Goal: Transaction & Acquisition: Purchase product/service

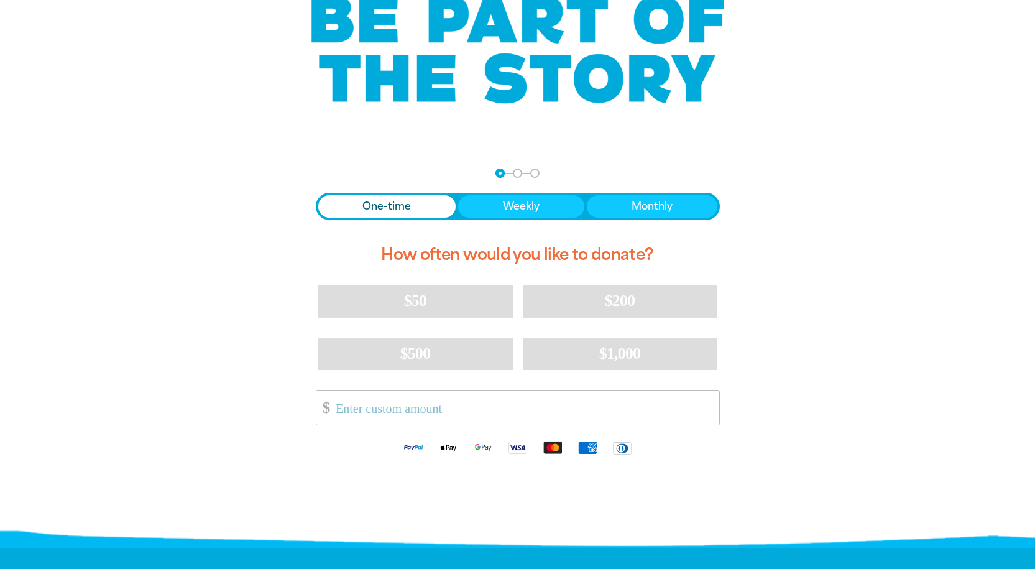
scroll to position [124, 0]
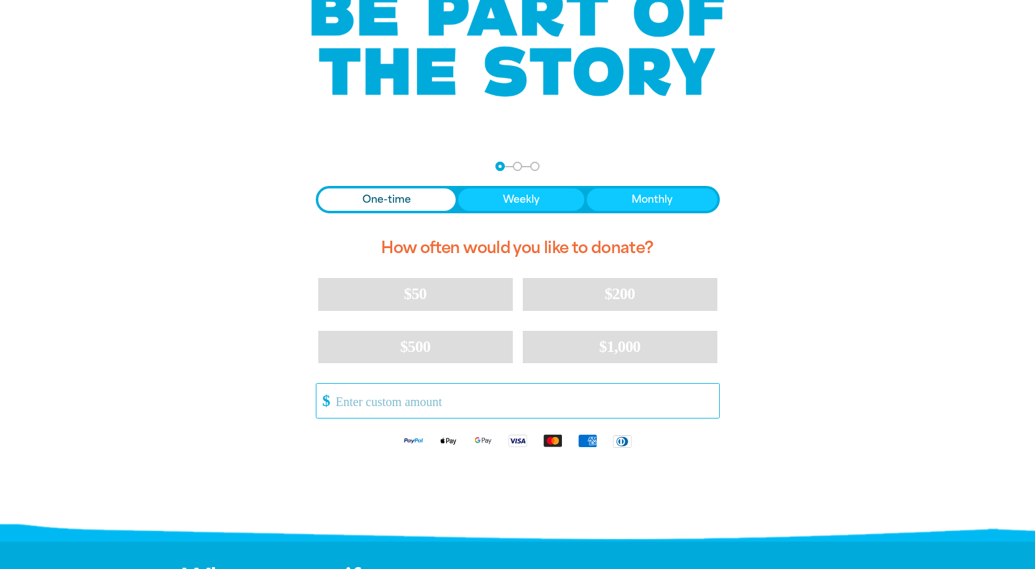
click at [495, 407] on input "Other Amount" at bounding box center [522, 400] width 391 height 34
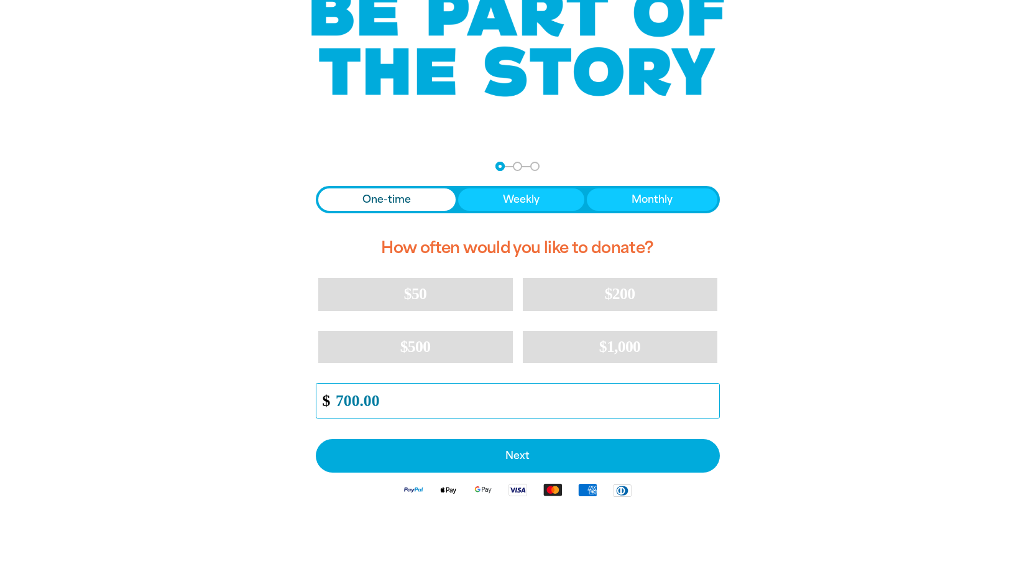
click at [339, 396] on input "700.00" at bounding box center [522, 400] width 391 height 34
click at [342, 396] on input "700.00" at bounding box center [522, 400] width 391 height 34
type input "800.00"
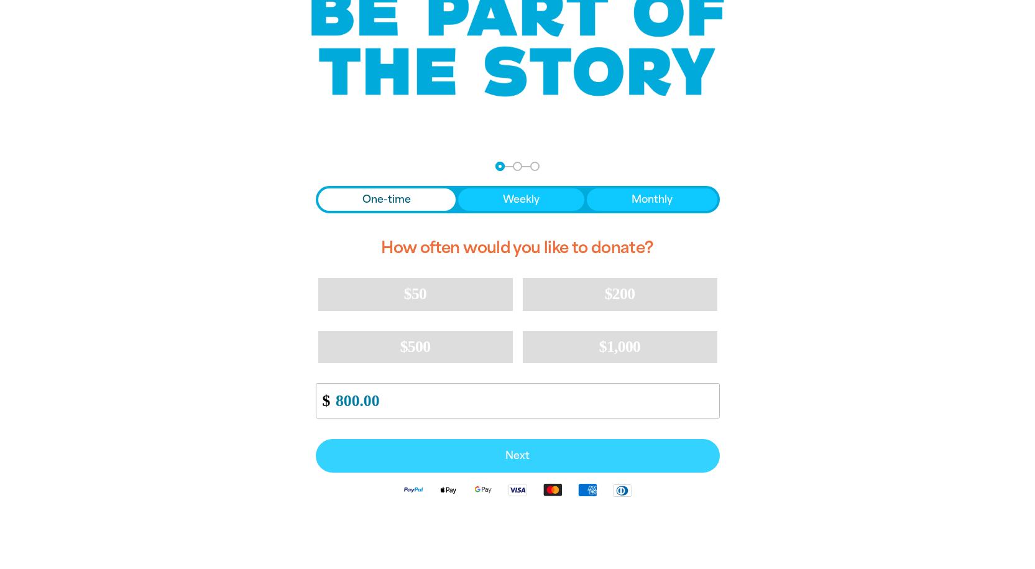
click at [518, 453] on span "Next" at bounding box center [517, 456] width 377 height 10
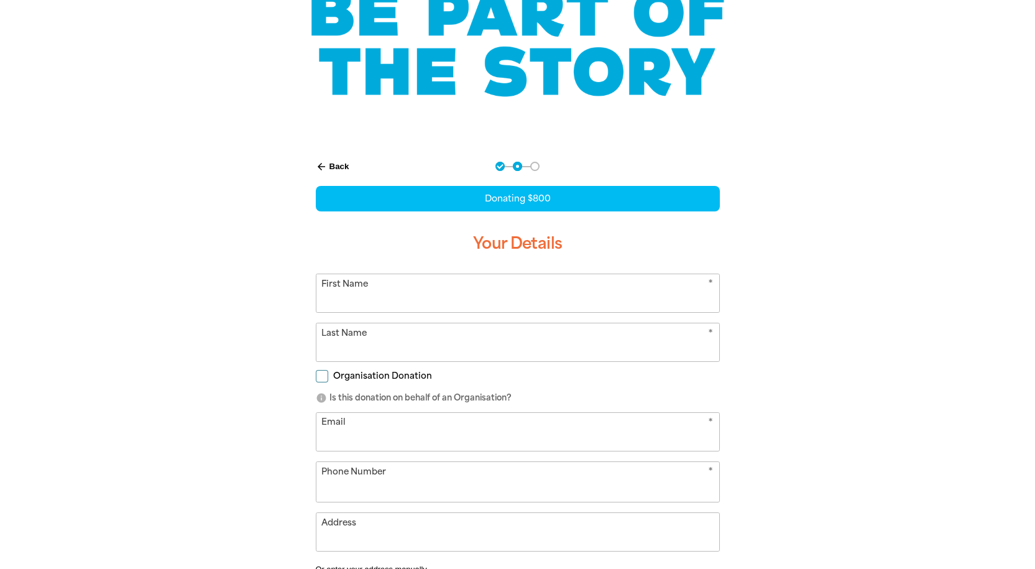
select select "AU"
click at [443, 280] on input "First Name" at bounding box center [517, 293] width 403 height 38
type input "[PERSON_NAME]"
type input "Ball"
type input "[EMAIL_ADDRESS][DOMAIN_NAME]"
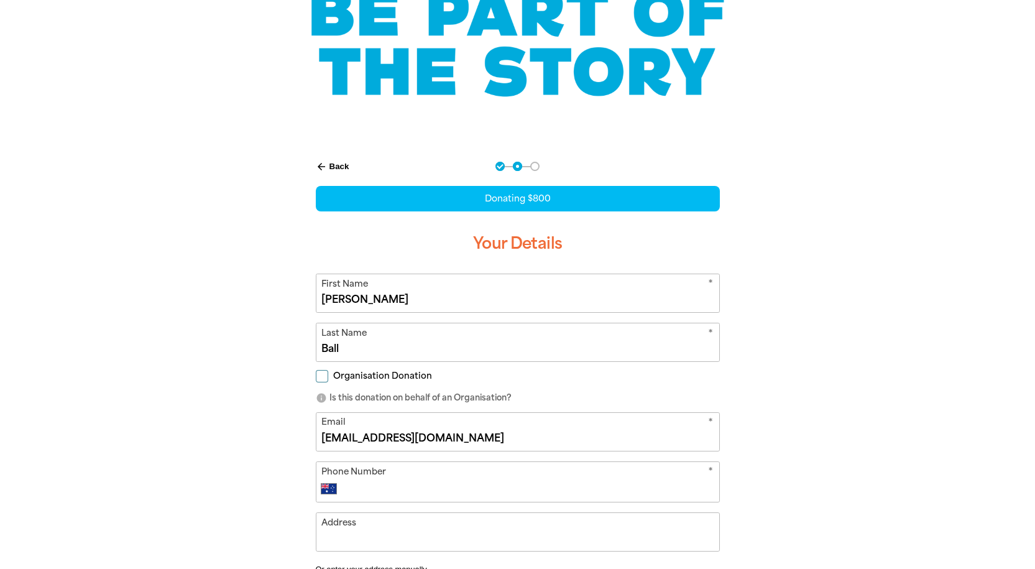
type input "1300 917 150"
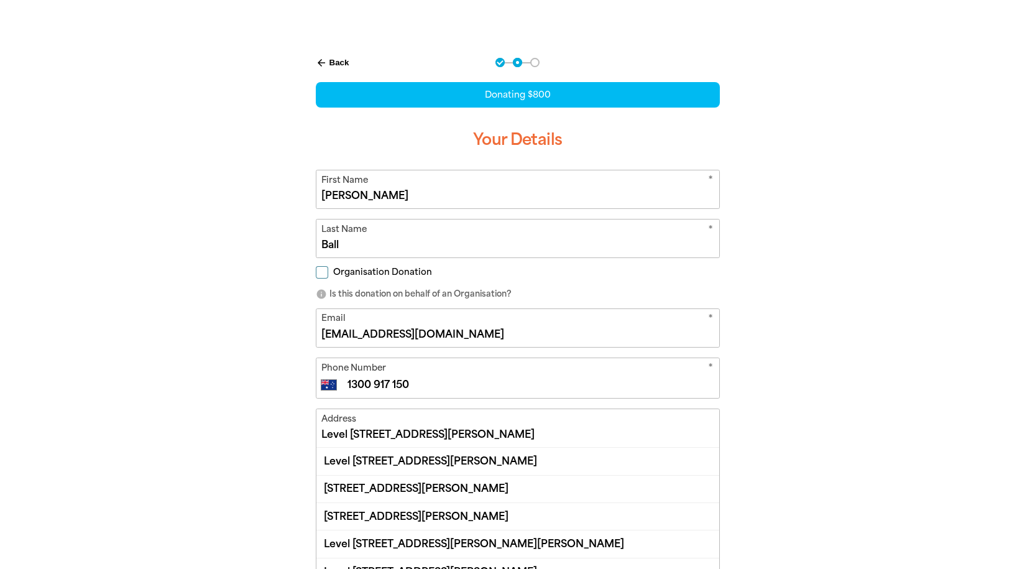
scroll to position [249, 0]
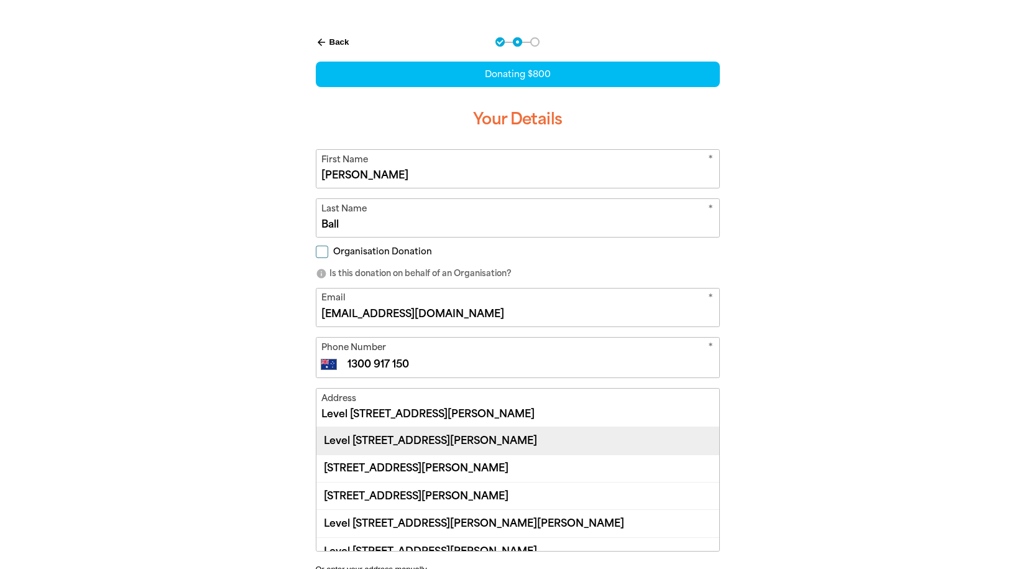
click at [425, 437] on div "Level [STREET_ADDRESS][PERSON_NAME]" at bounding box center [517, 440] width 403 height 27
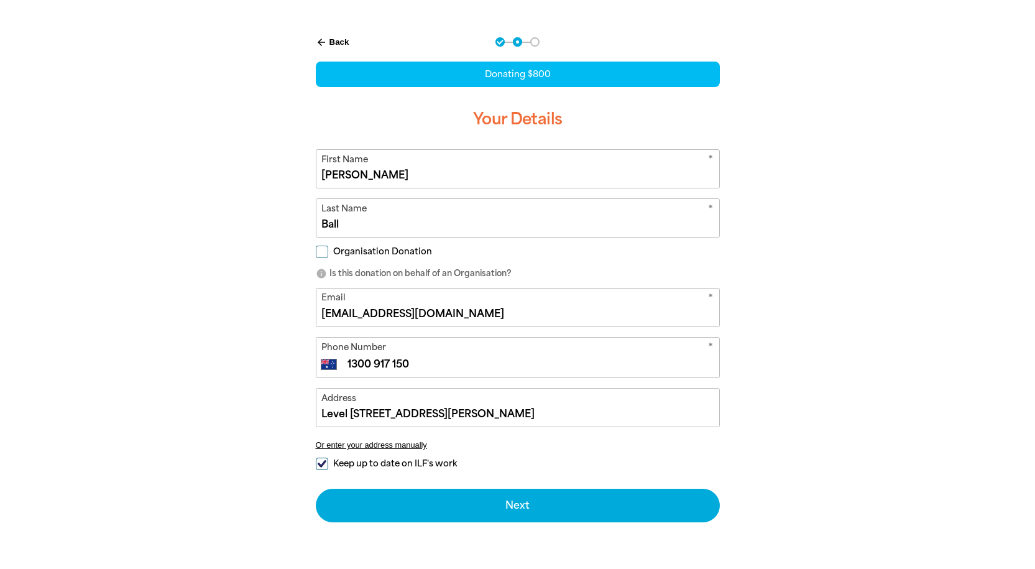
type input "Level [STREET_ADDRESS][PERSON_NAME]"
click at [321, 253] on input "Organisation Donation" at bounding box center [322, 251] width 12 height 12
checkbox input "true"
select select "AU"
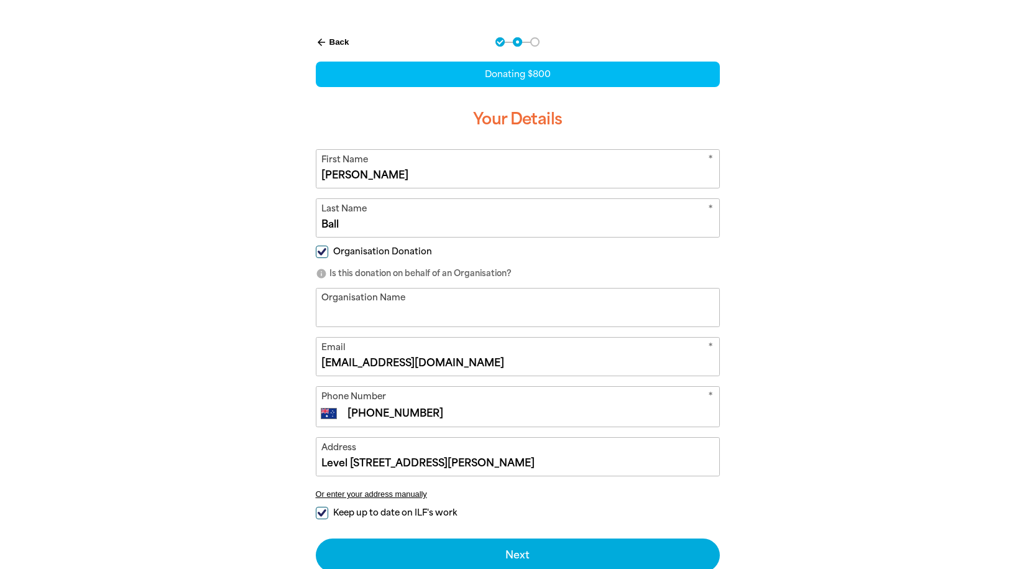
click at [347, 302] on input "Organisation Name" at bounding box center [517, 307] width 403 height 38
type input "VET Development Centre"
type input "1300 917 150"
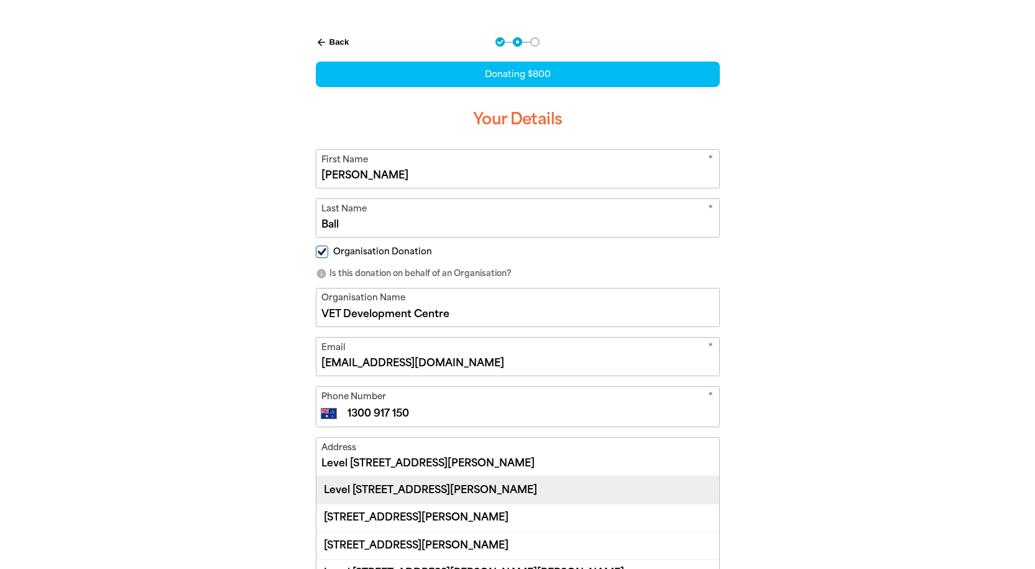
click at [511, 495] on div "Level [STREET_ADDRESS][PERSON_NAME]" at bounding box center [517, 489] width 403 height 27
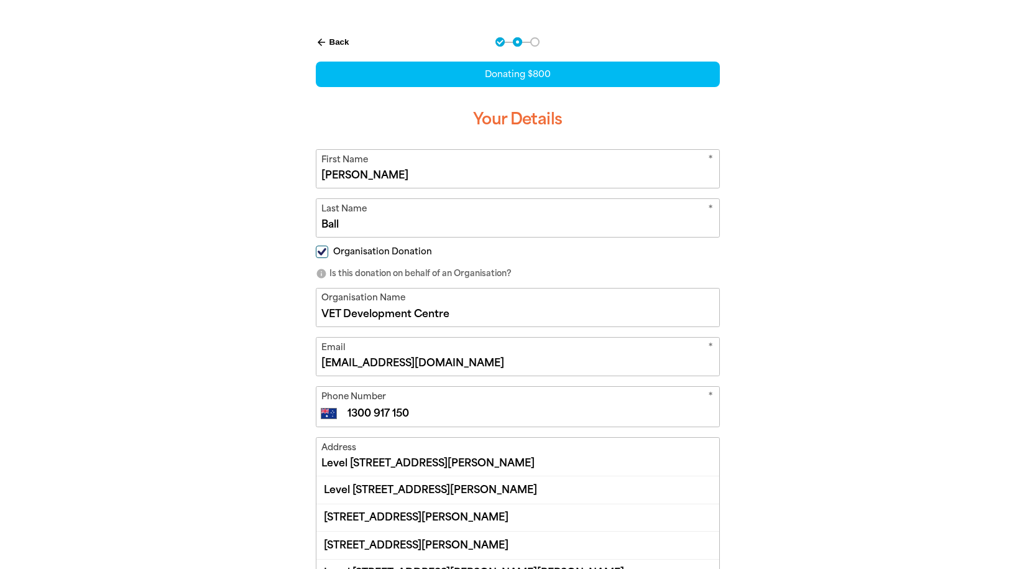
type input "Level [STREET_ADDRESS][PERSON_NAME]"
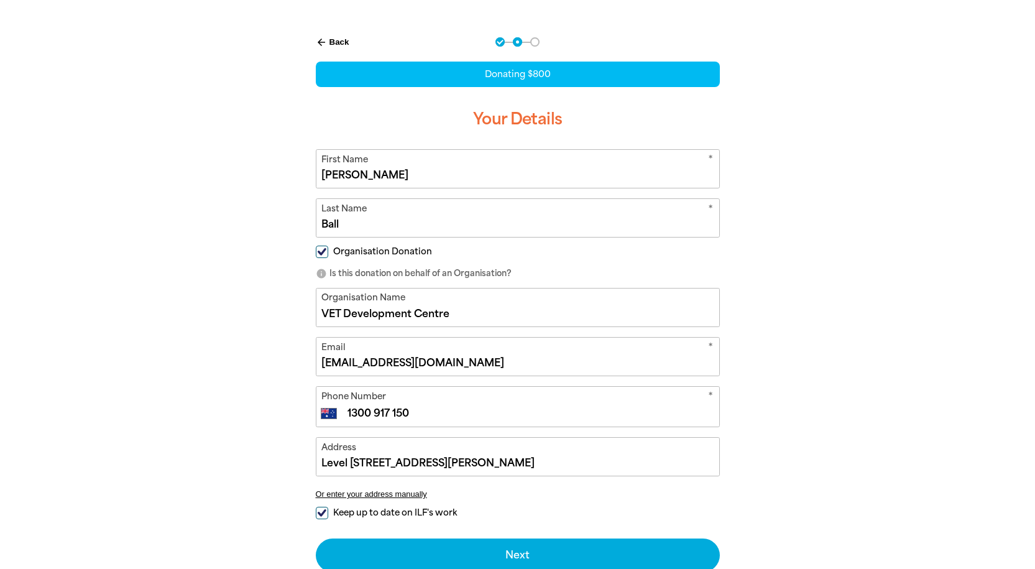
drag, startPoint x: 340, startPoint y: 362, endPoint x: 277, endPoint y: 350, distance: 64.5
click at [278, 362] on div "arrow_back Back Step 1 Step 2 Step 3 Donating $800 Your Details * First Name [P…" at bounding box center [518, 335] width 746 height 627
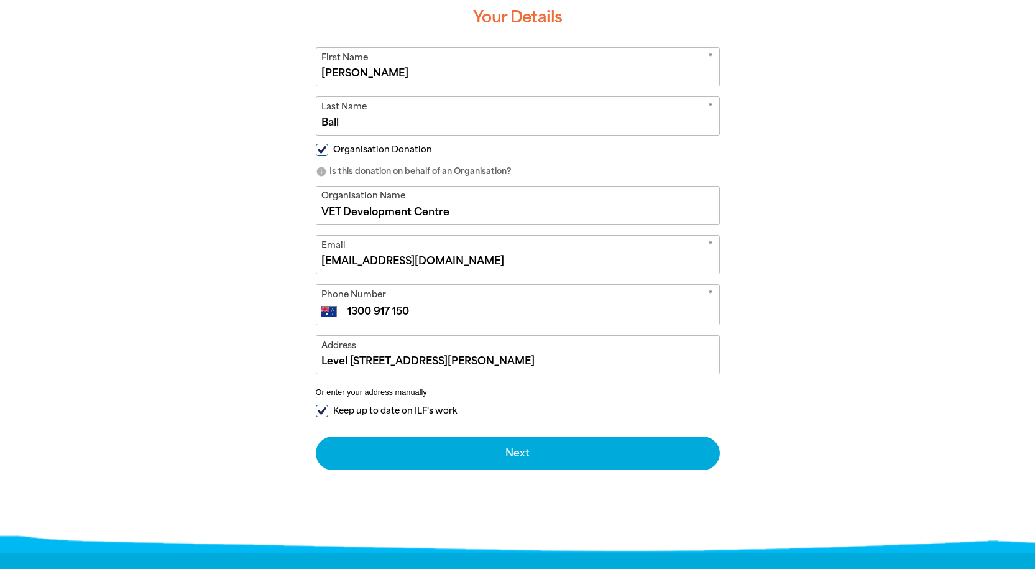
scroll to position [373, 0]
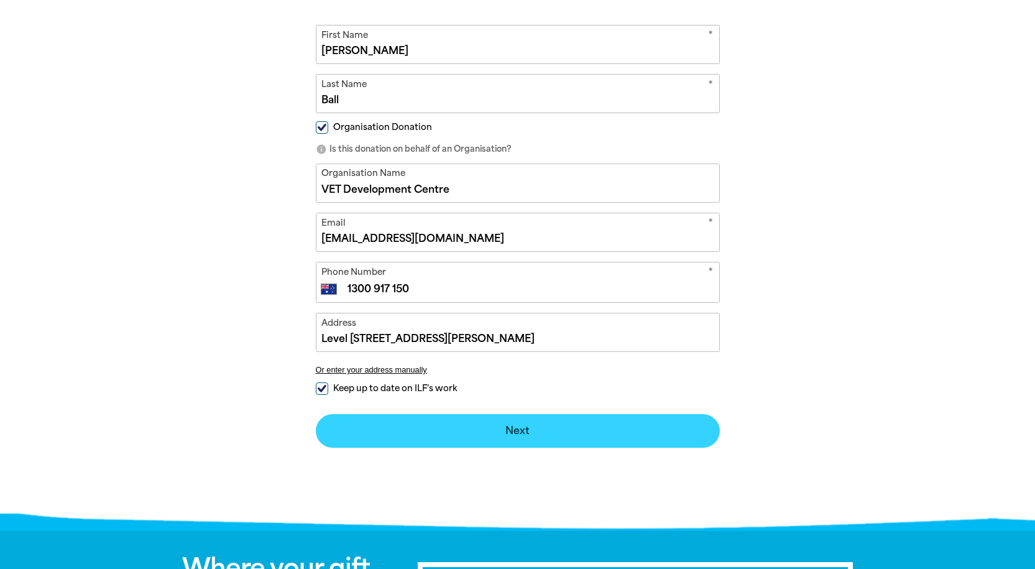
type input "[EMAIL_ADDRESS][DOMAIN_NAME]"
click at [519, 422] on button "Next chevron_right" at bounding box center [518, 431] width 404 height 34
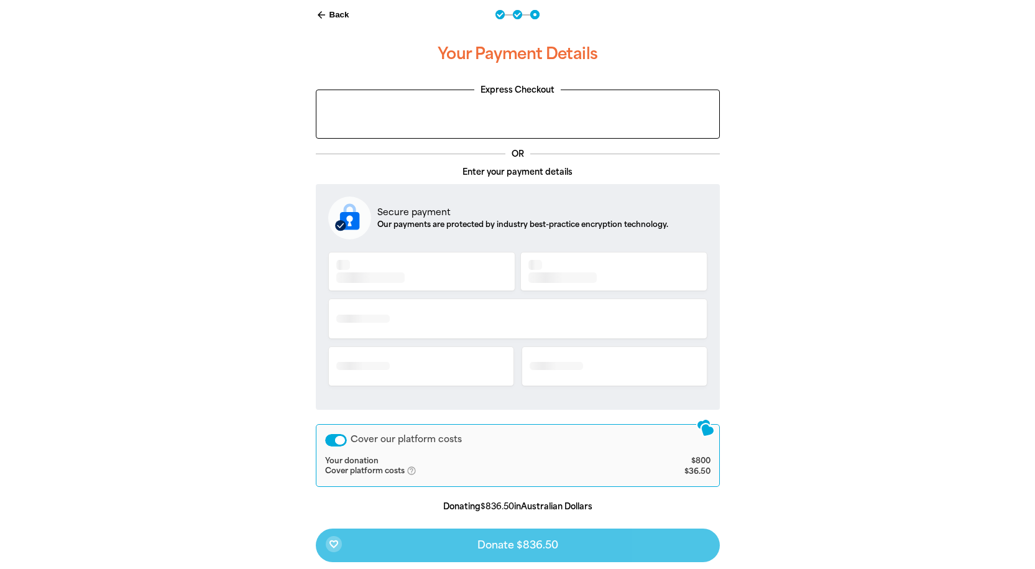
scroll to position [268, 0]
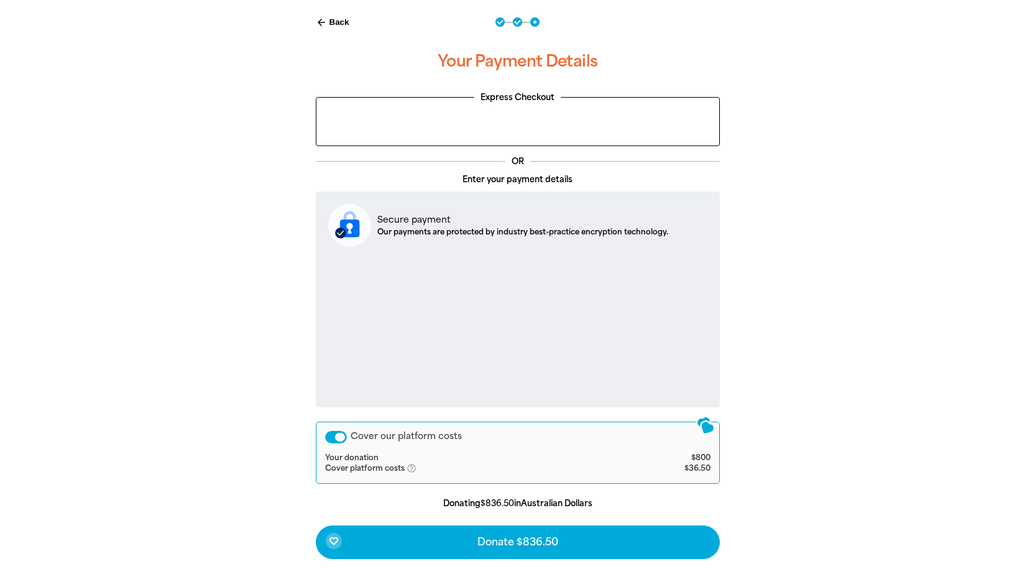
click at [329, 437] on div "Cover our platform costs" at bounding box center [336, 437] width 22 height 12
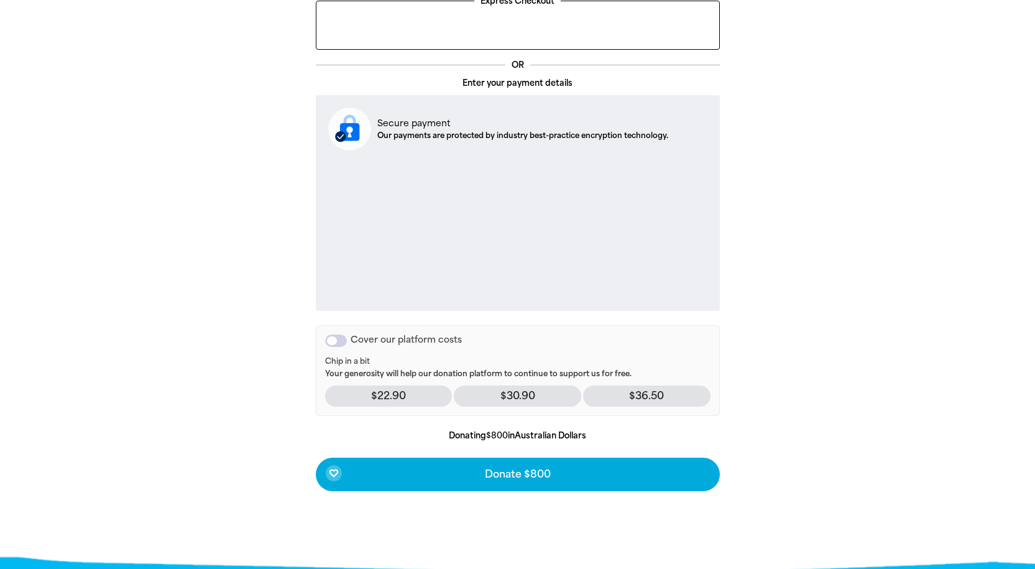
scroll to position [393, 0]
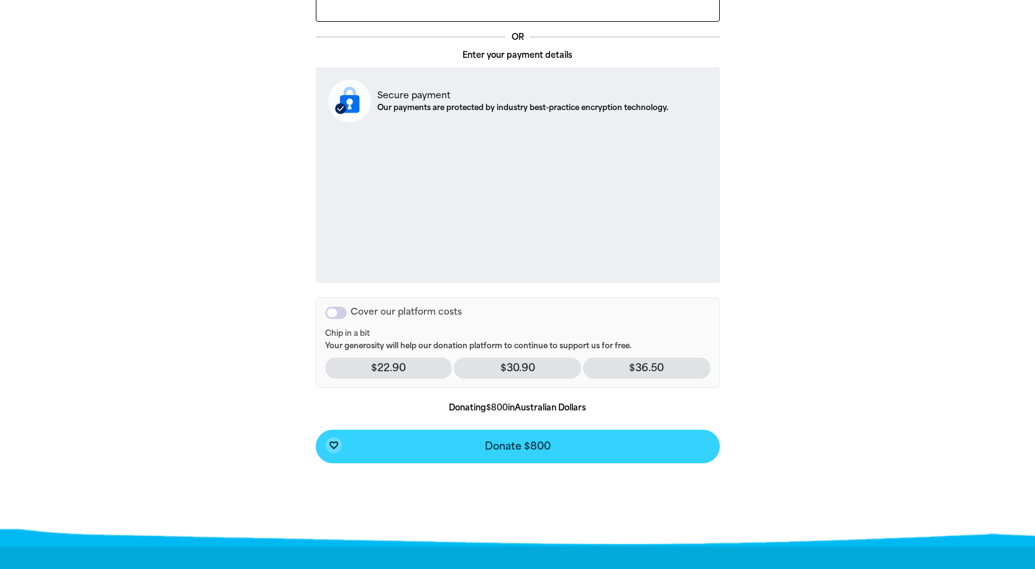
click at [534, 446] on span "Donate $800" at bounding box center [518, 446] width 66 height 10
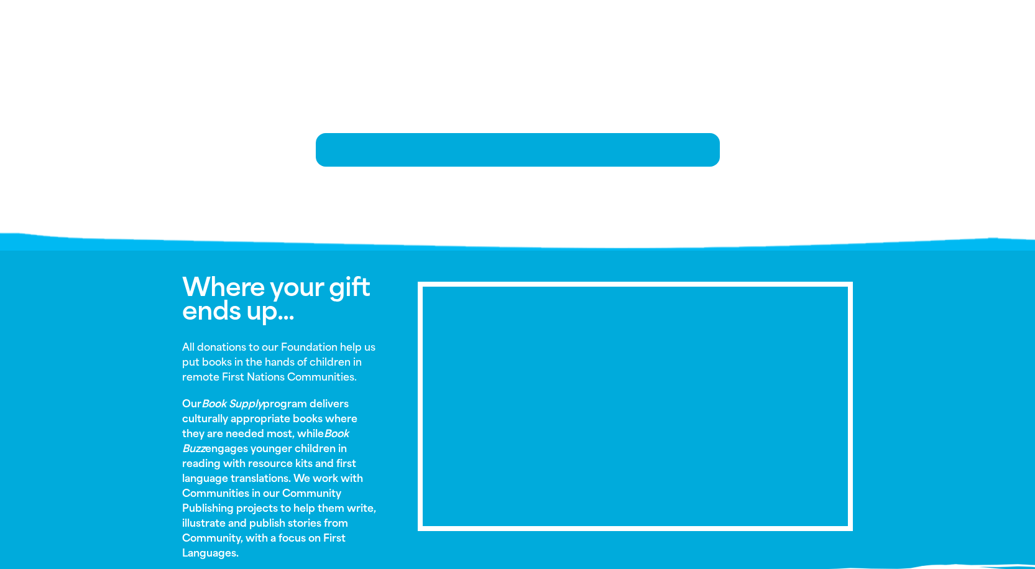
scroll to position [254, 0]
